Goal: Navigation & Orientation: Find specific page/section

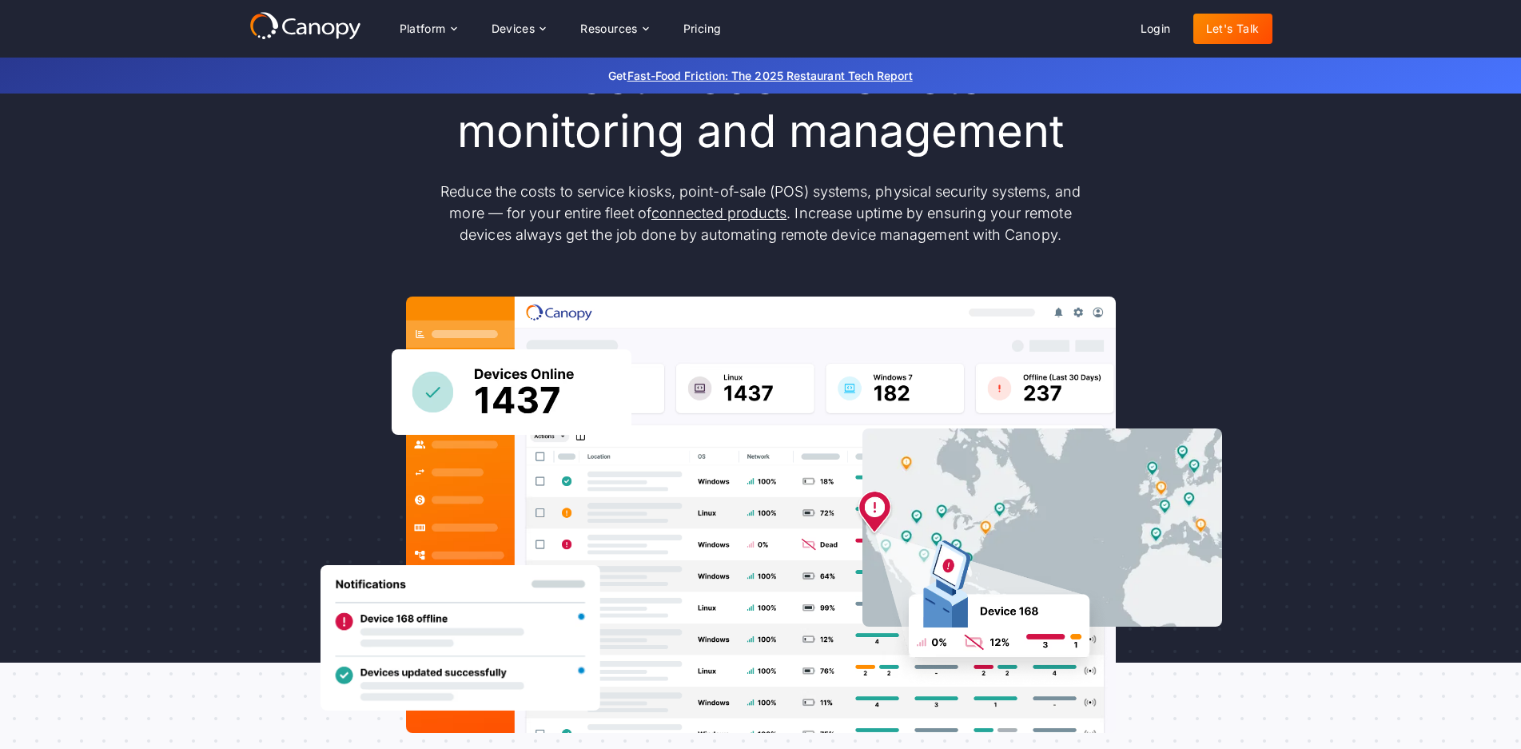
scroll to position [160, 0]
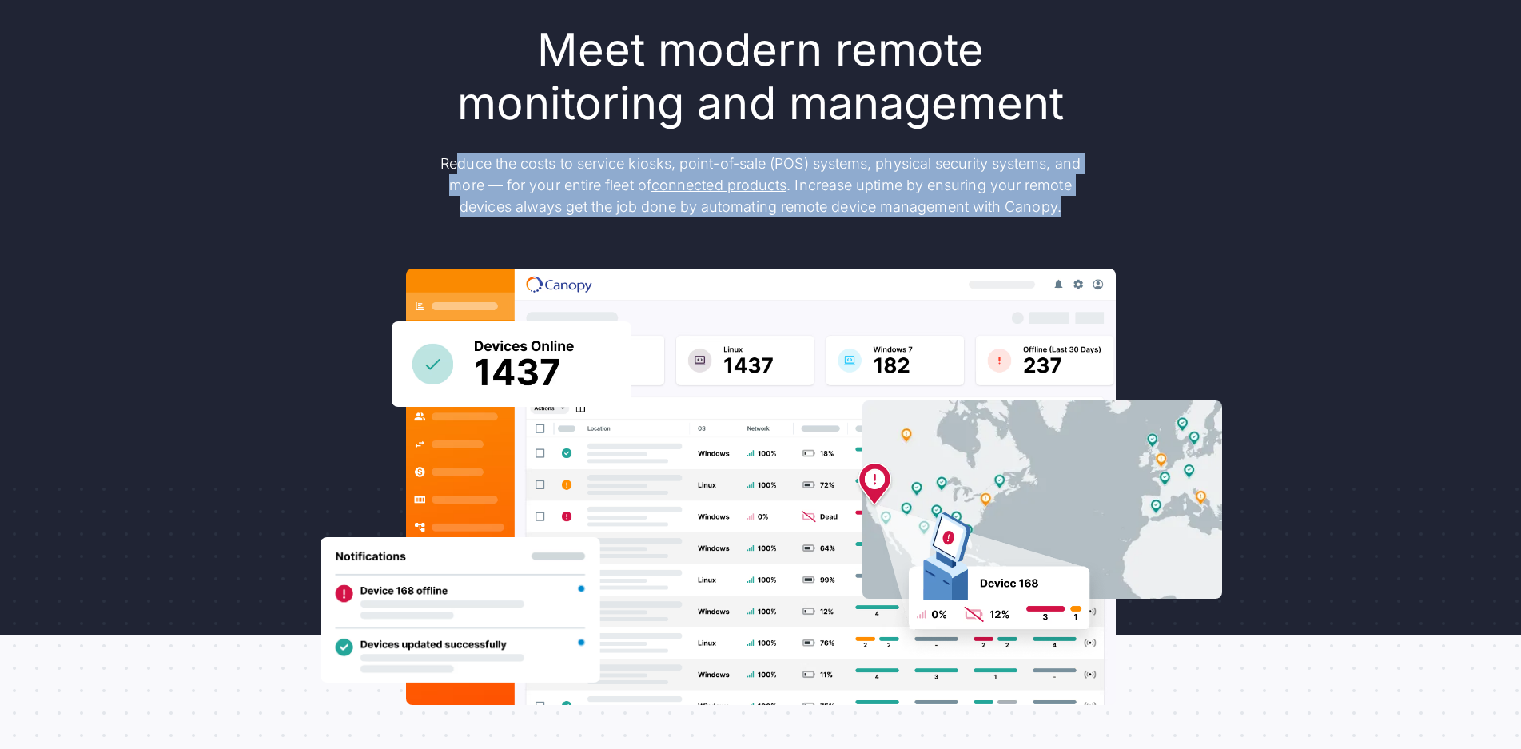
drag, startPoint x: 457, startPoint y: 161, endPoint x: 1130, endPoint y: 233, distance: 676.8
click at [1130, 233] on div "Meet modern remote monitoring and management Reduce the costs to service kiosks…" at bounding box center [760, 364] width 1023 height 682
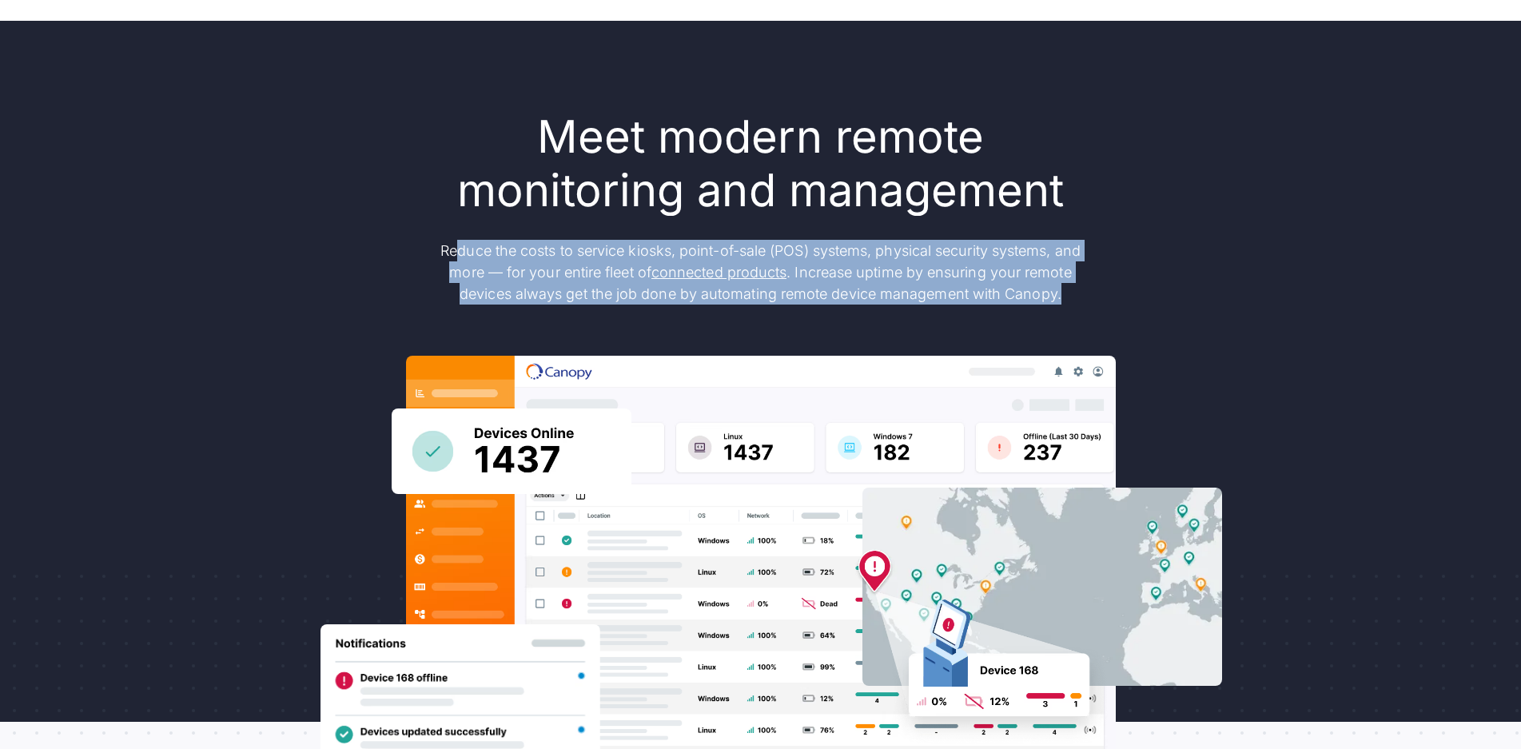
scroll to position [0, 0]
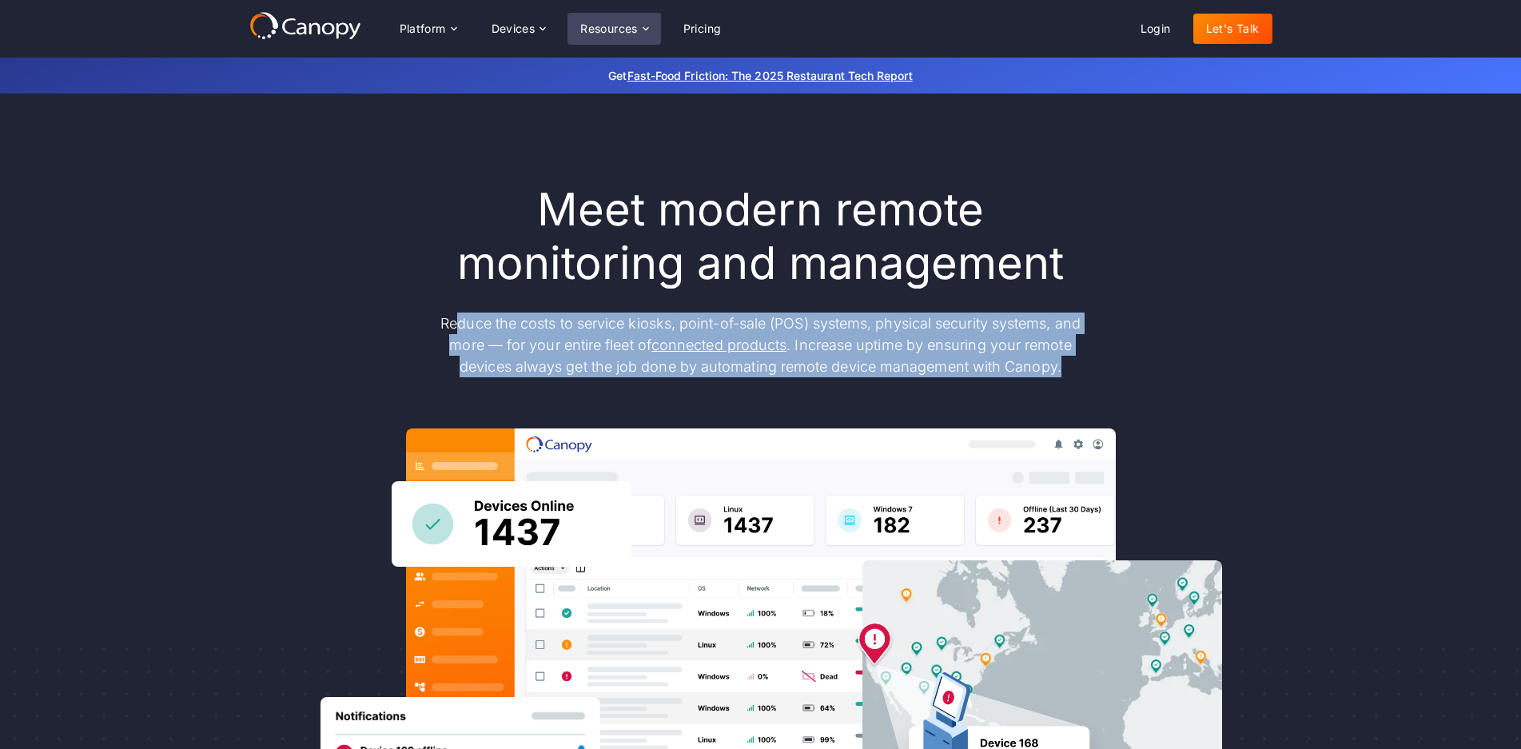
click at [654, 21] on div "Resources" at bounding box center [613, 29] width 93 height 32
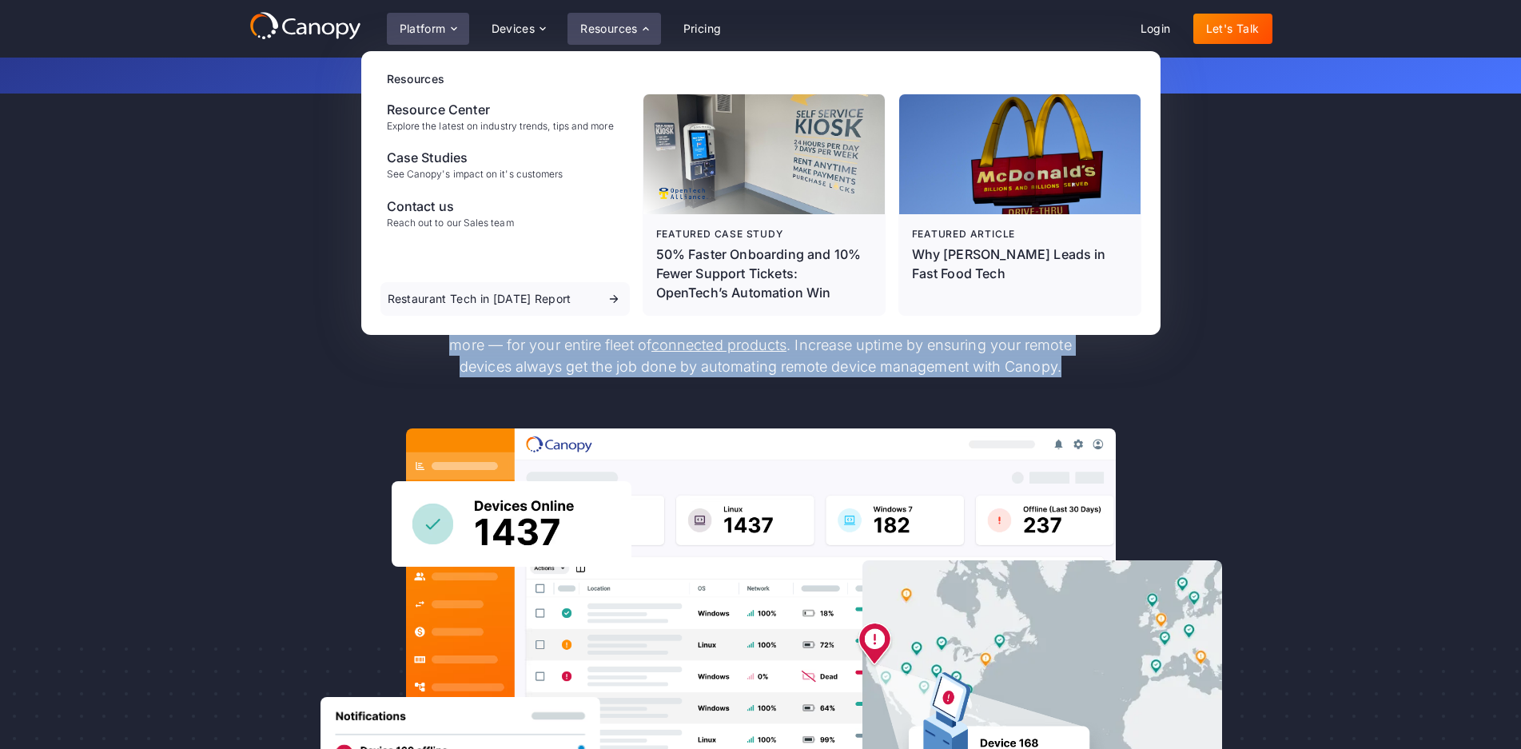
click at [445, 18] on div "Platform" at bounding box center [428, 29] width 82 height 32
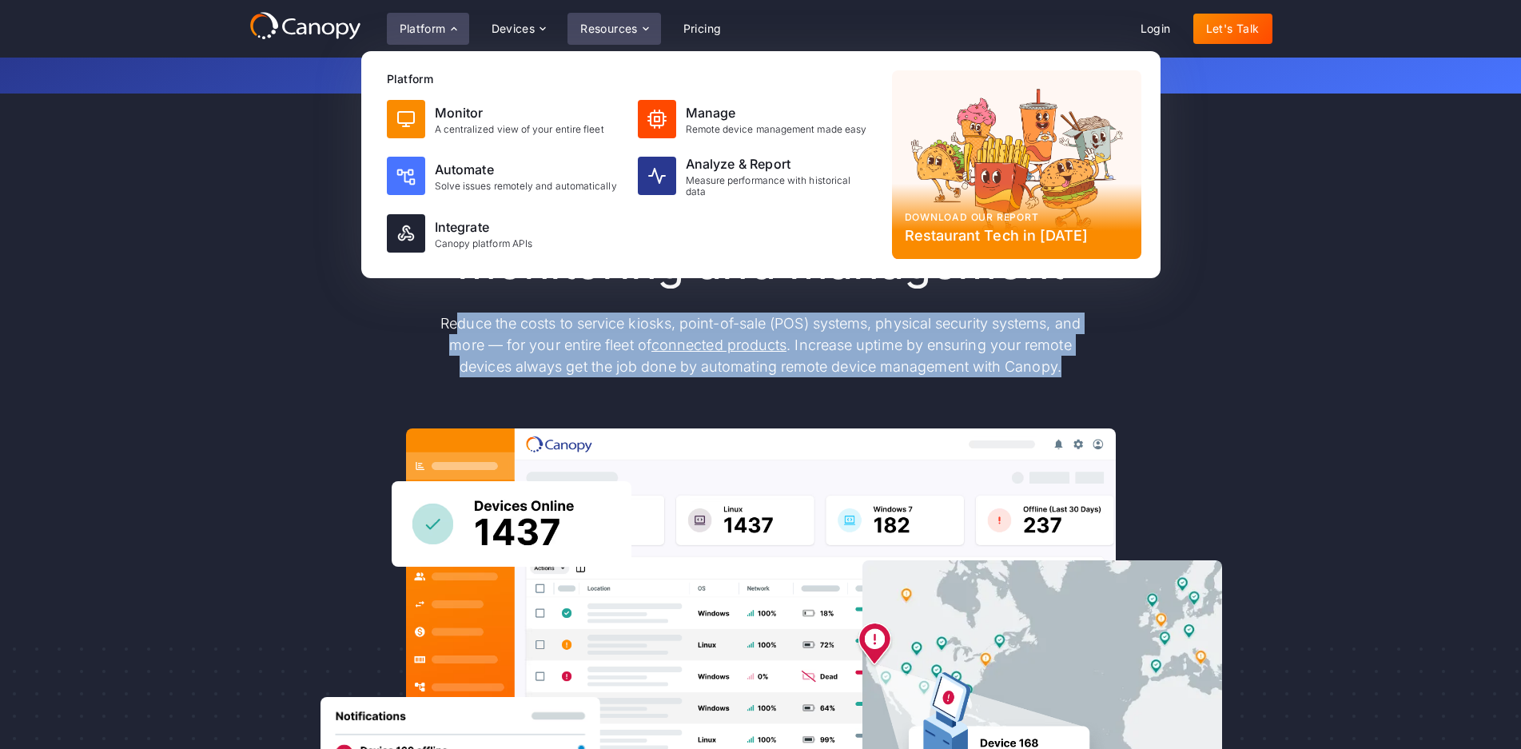
click at [587, 33] on div "Resources" at bounding box center [609, 28] width 58 height 11
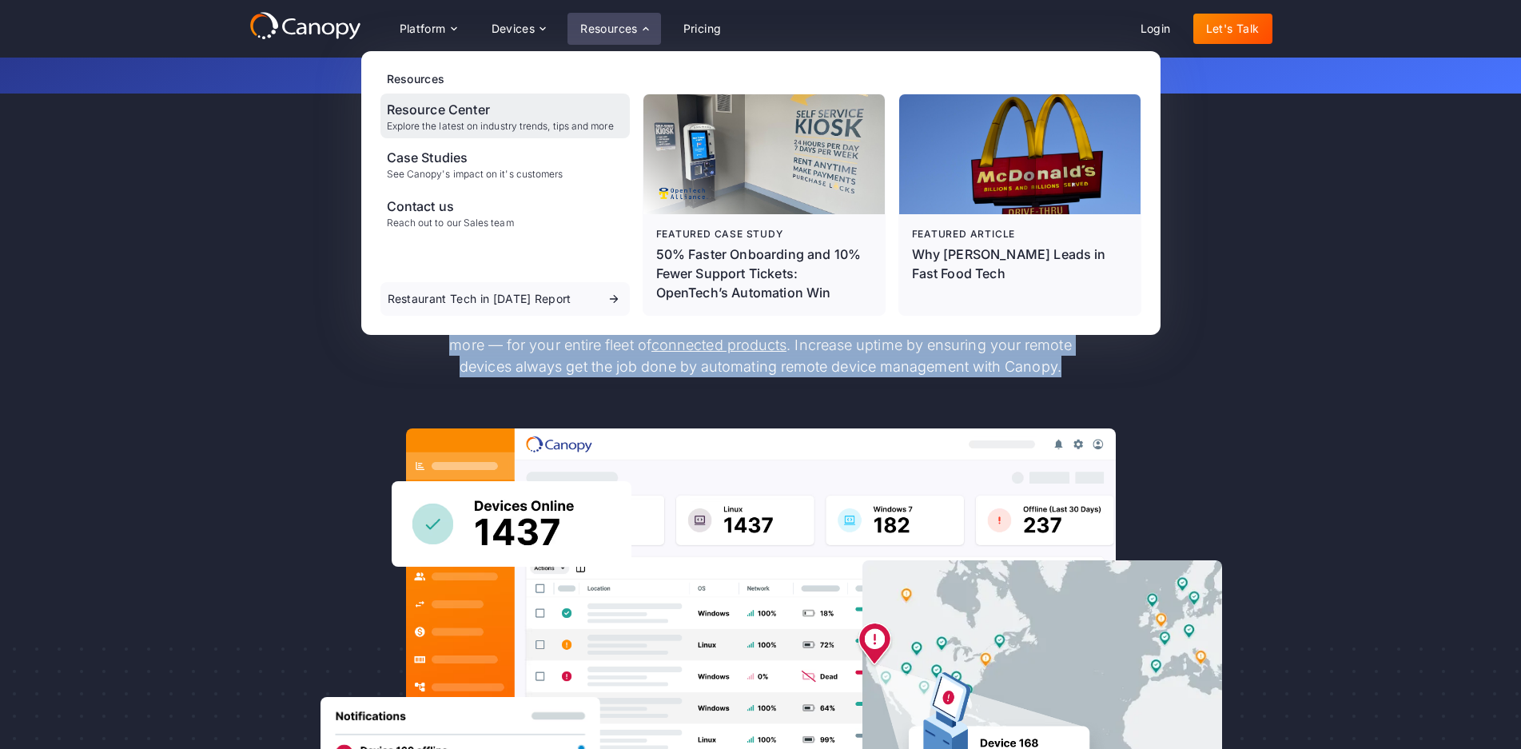
click at [460, 105] on div "Resource Center" at bounding box center [500, 109] width 227 height 19
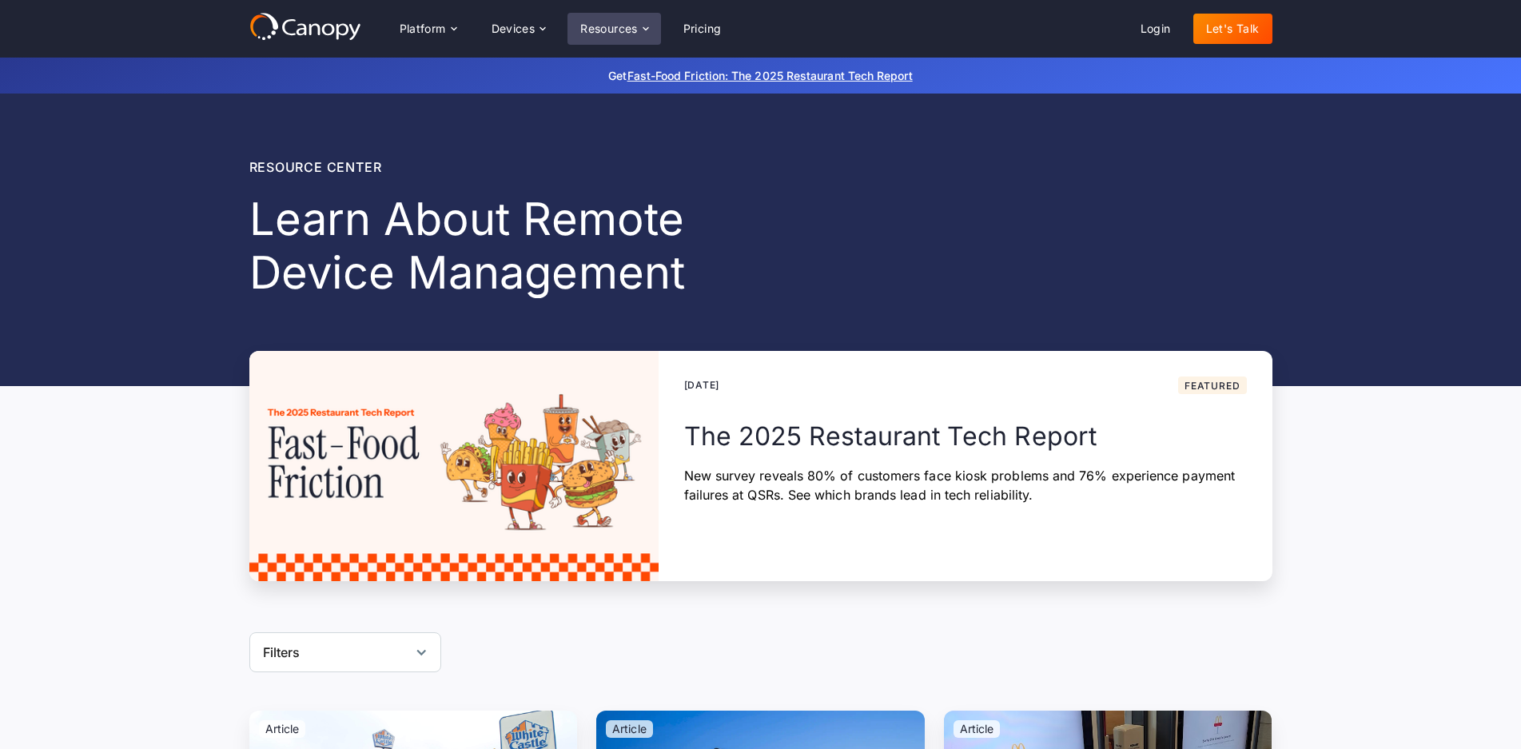
click at [631, 34] on div "Resources" at bounding box center [609, 28] width 58 height 11
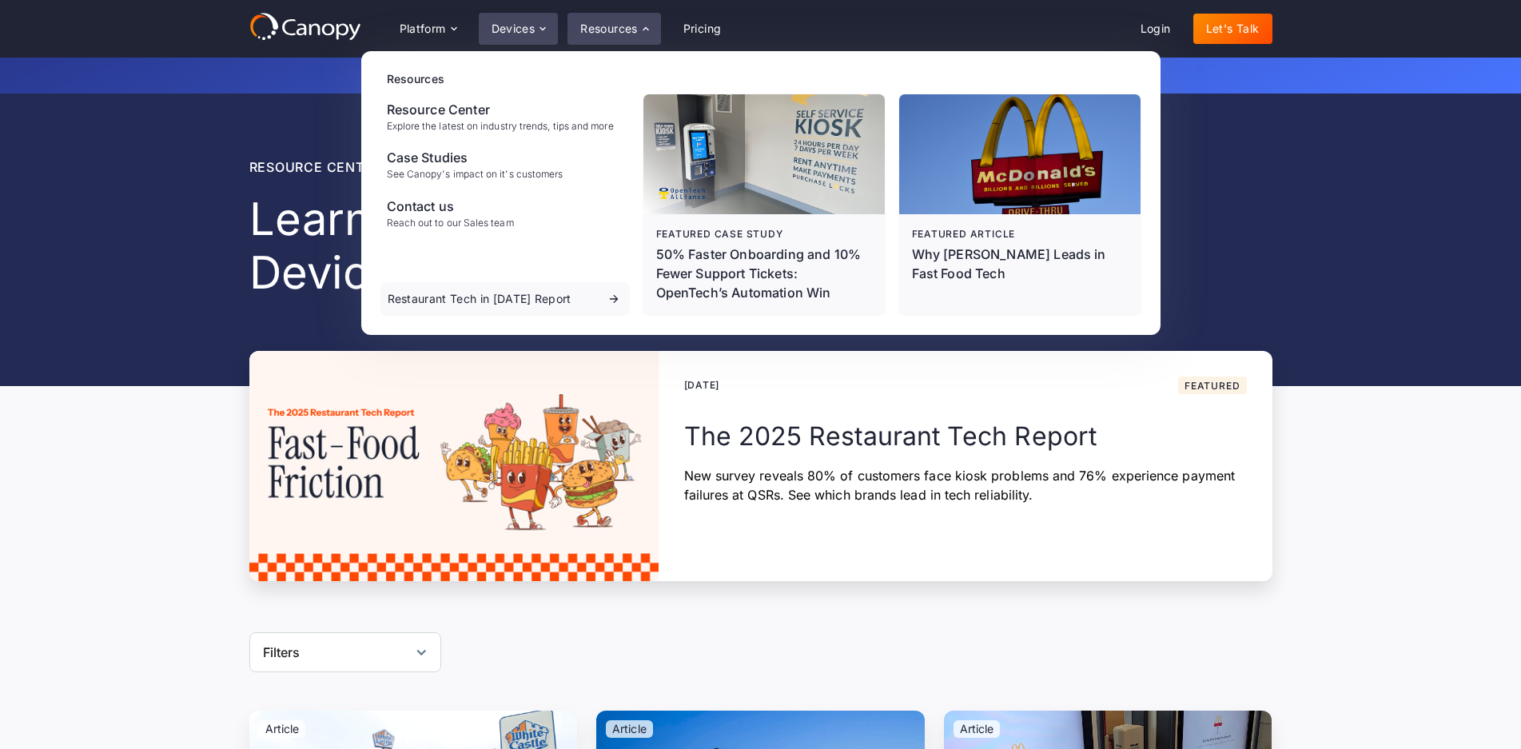
click at [534, 42] on div "Devices" at bounding box center [519, 29] width 80 height 32
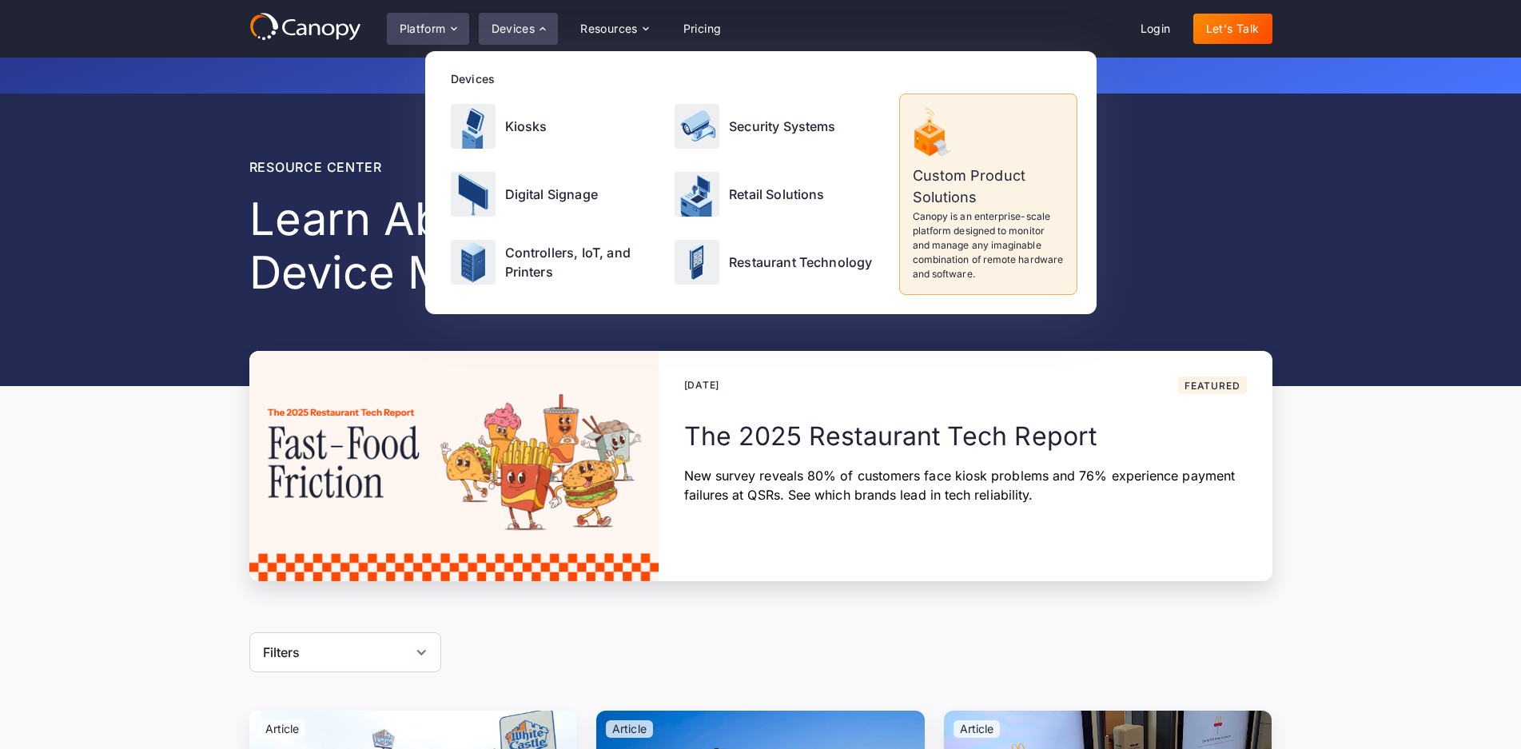
click at [409, 21] on div "Platform" at bounding box center [428, 29] width 82 height 32
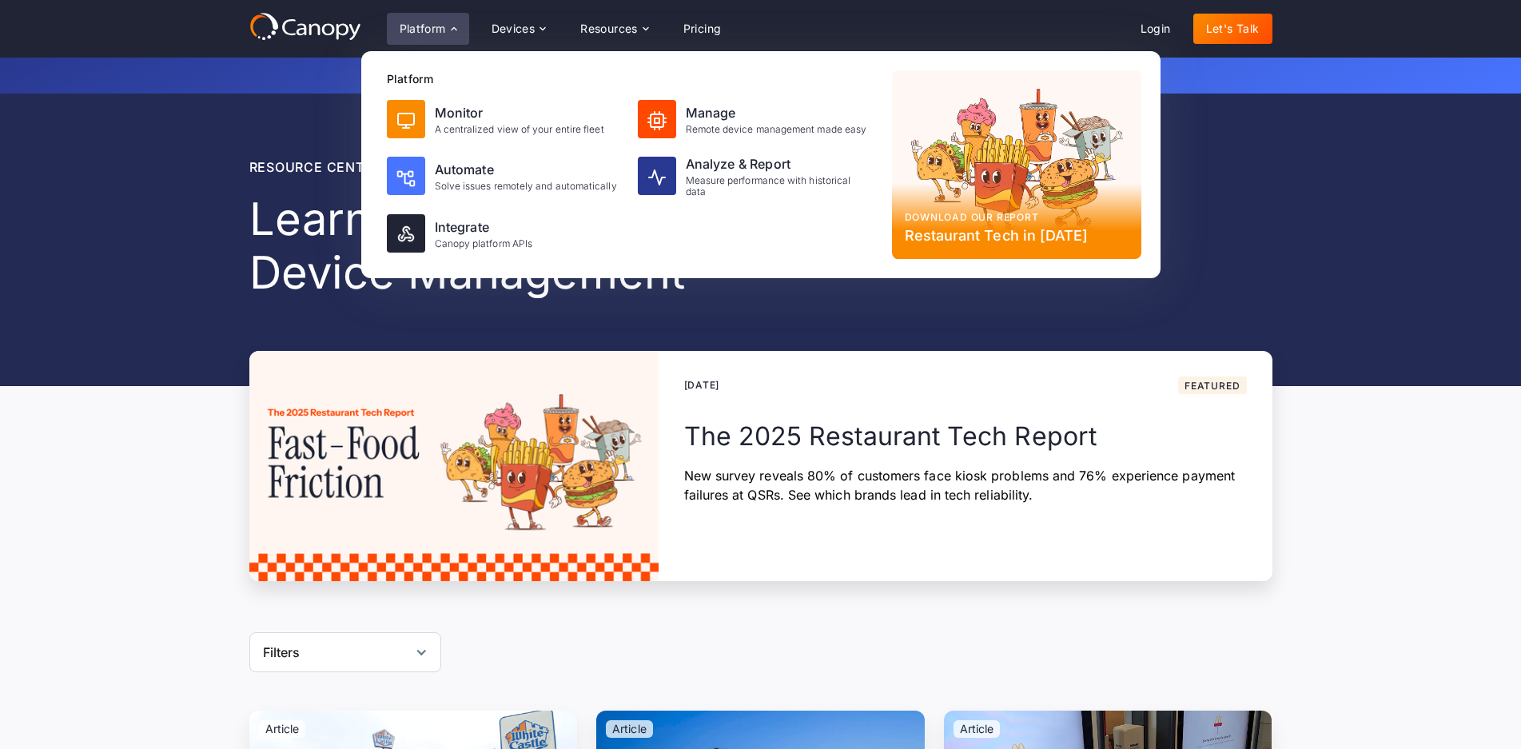
click at [320, 26] on icon at bounding box center [305, 26] width 112 height 29
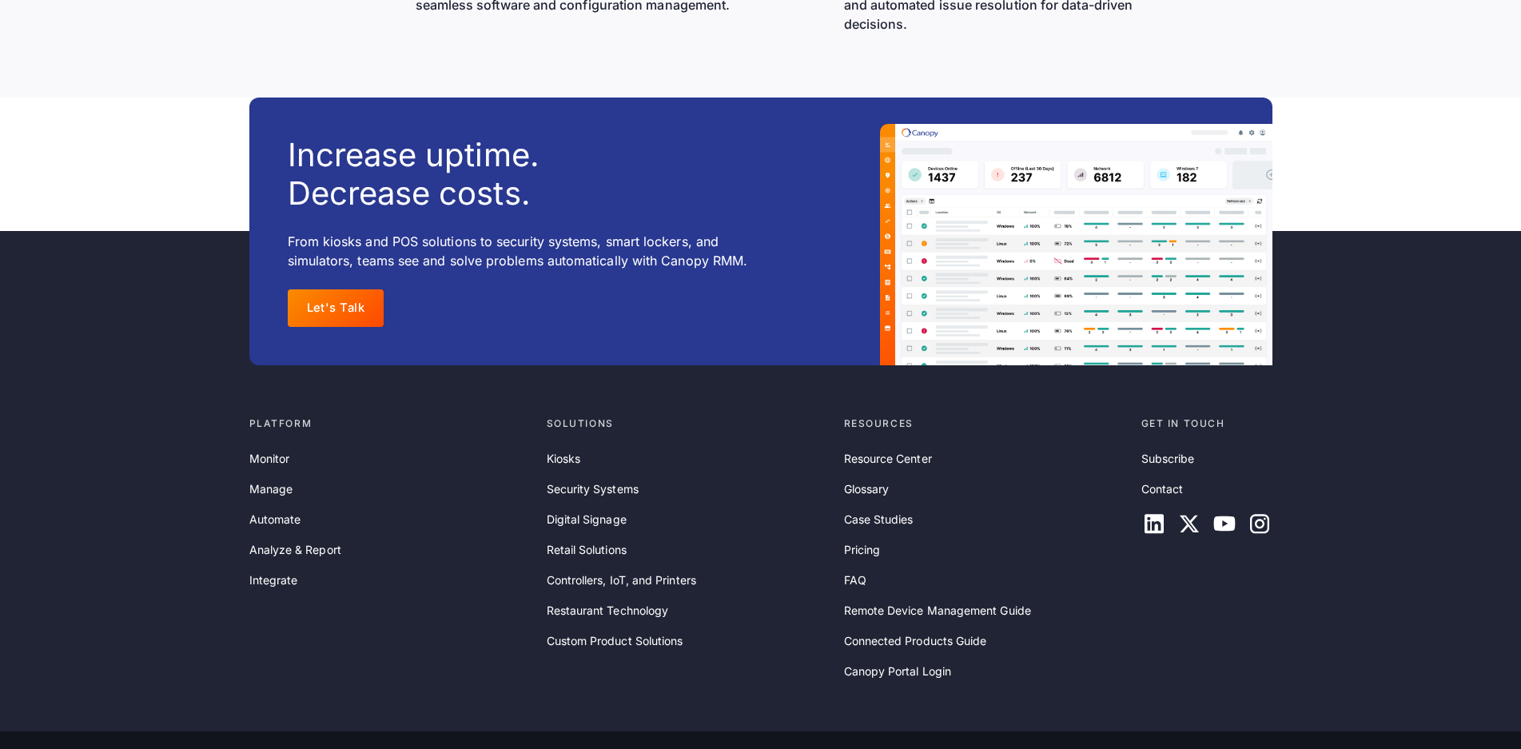
scroll to position [5179, 0]
